Goal: Navigation & Orientation: Find specific page/section

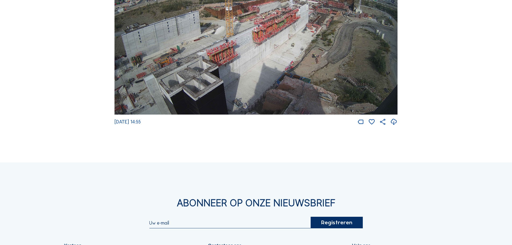
scroll to position [995, 0]
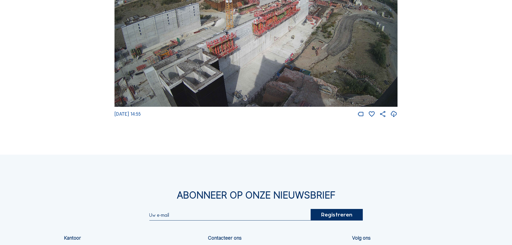
click at [212, 87] on img at bounding box center [256, 27] width 283 height 159
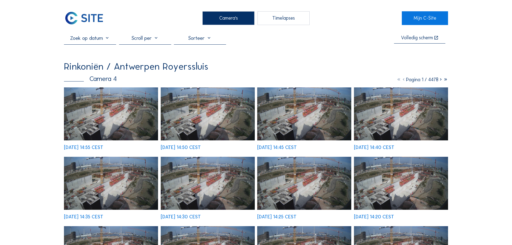
click at [120, 116] on img at bounding box center [111, 113] width 94 height 53
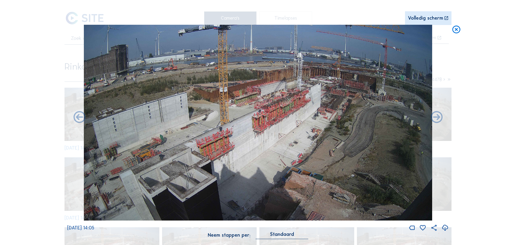
click at [457, 29] on icon at bounding box center [457, 30] width 10 height 10
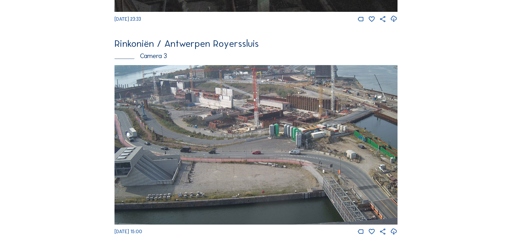
scroll to position [616, 0]
click at [216, 88] on img at bounding box center [256, 144] width 283 height 159
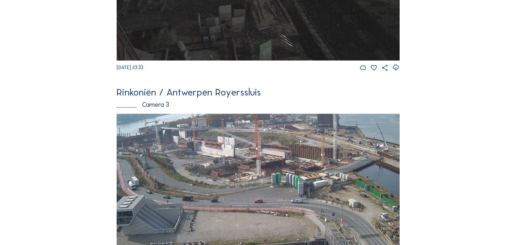
scroll to position [0, 0]
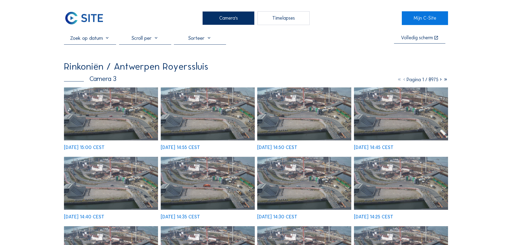
click at [99, 94] on img at bounding box center [111, 113] width 94 height 53
